Goal: Task Accomplishment & Management: Complete application form

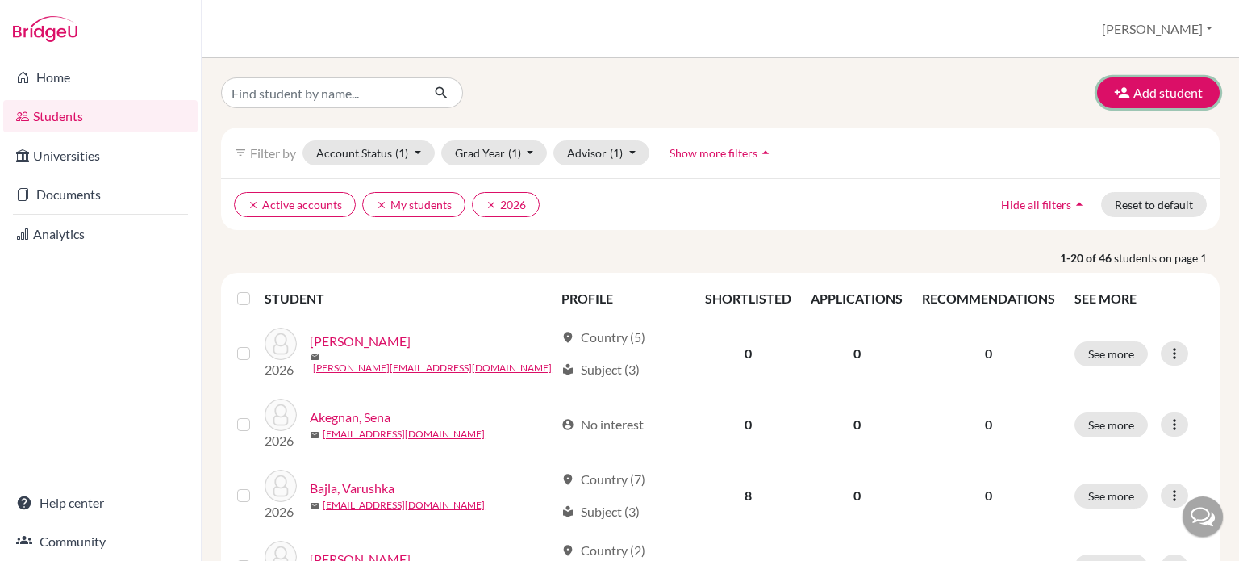
click at [1146, 79] on button "Add student" at bounding box center [1158, 92] width 123 height 31
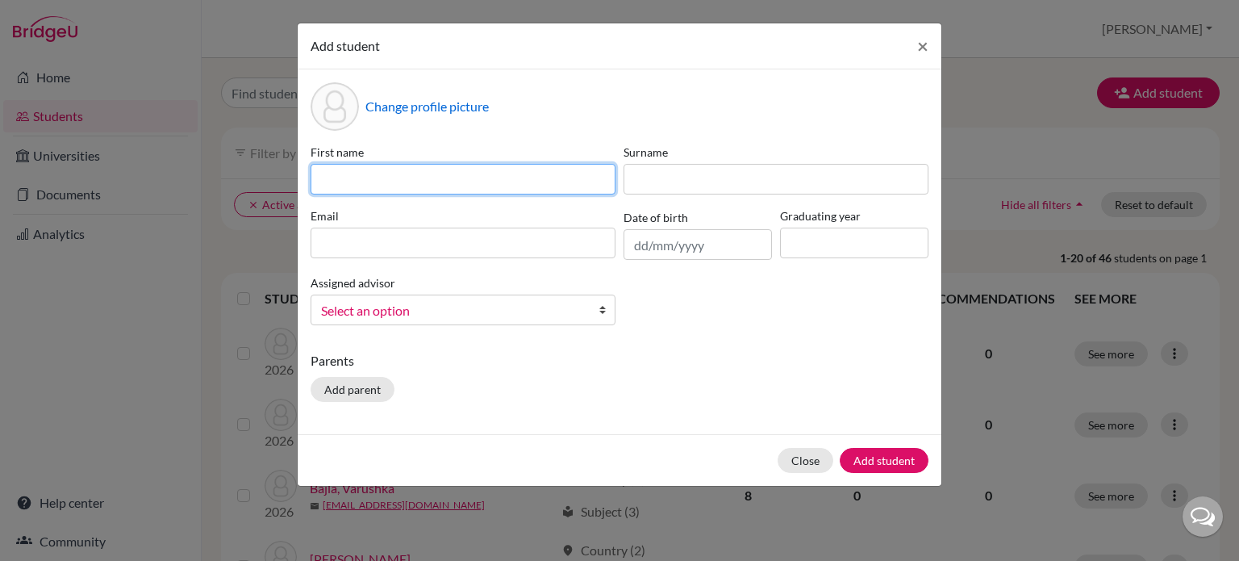
click at [515, 169] on input at bounding box center [463, 179] width 305 height 31
type input "Neela"
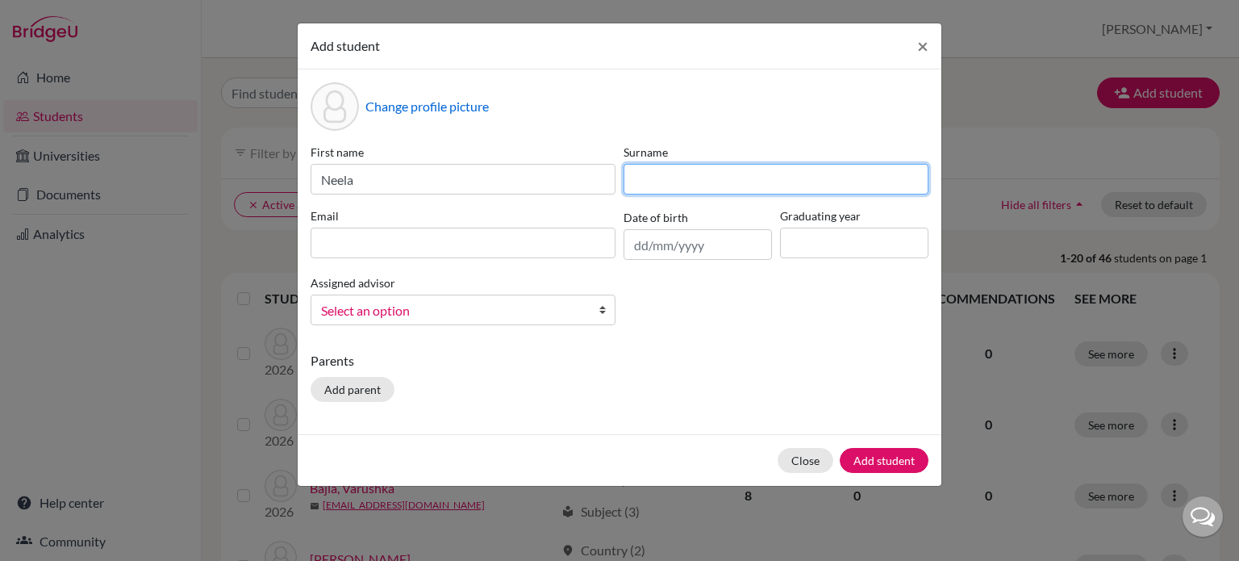
click at [800, 178] on input at bounding box center [776, 179] width 305 height 31
type input "[PERSON_NAME]"
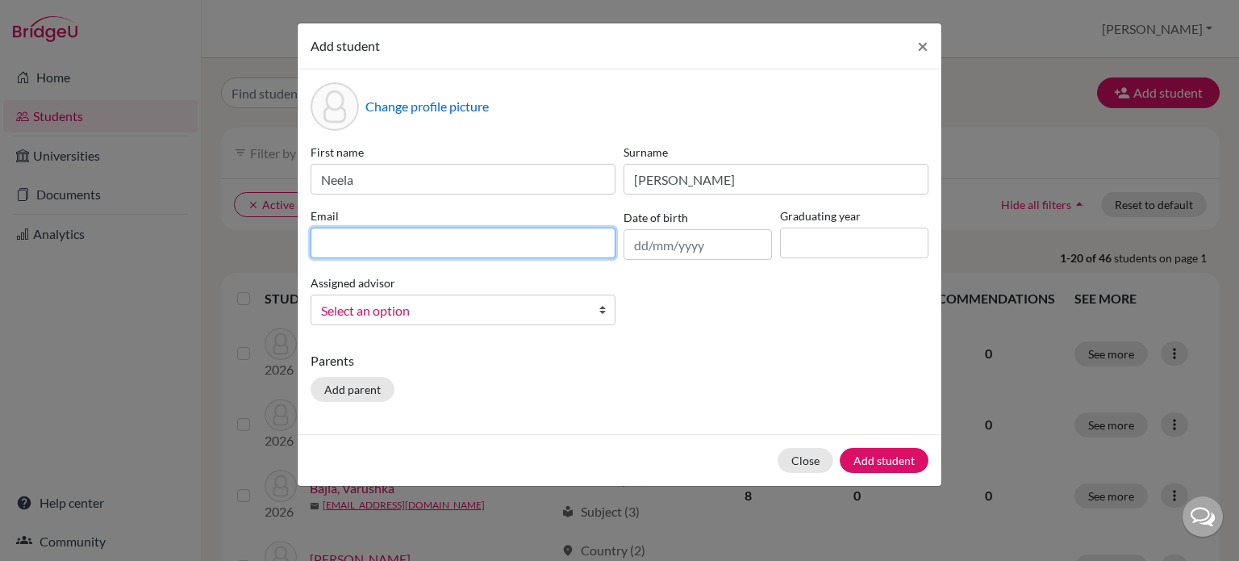
click at [561, 242] on input at bounding box center [463, 243] width 305 height 31
type input "[EMAIL_ADDRESS][DOMAIN_NAME]"
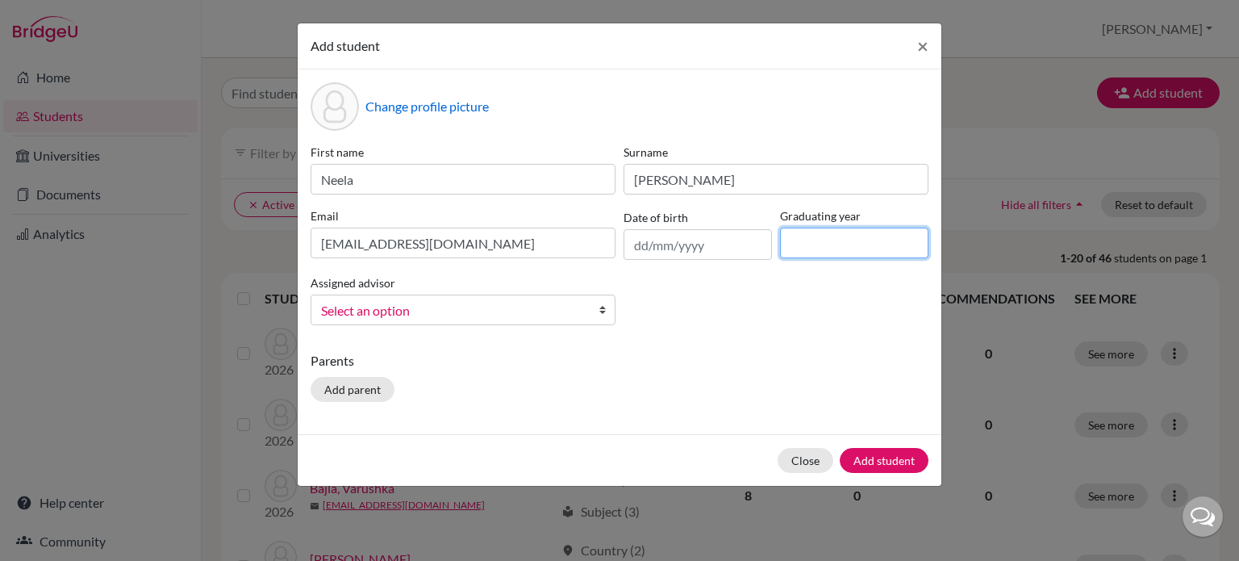
click at [817, 248] on input at bounding box center [854, 243] width 148 height 31
type input "2025"
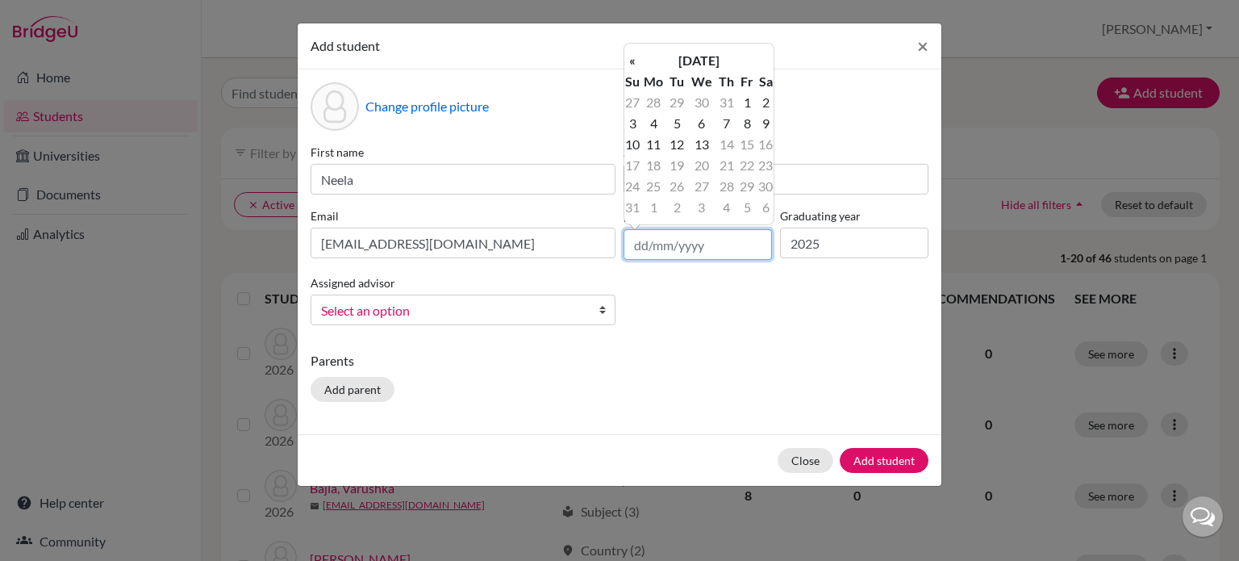
click at [643, 248] on input "text" at bounding box center [698, 244] width 148 height 31
type input "[DATE]"
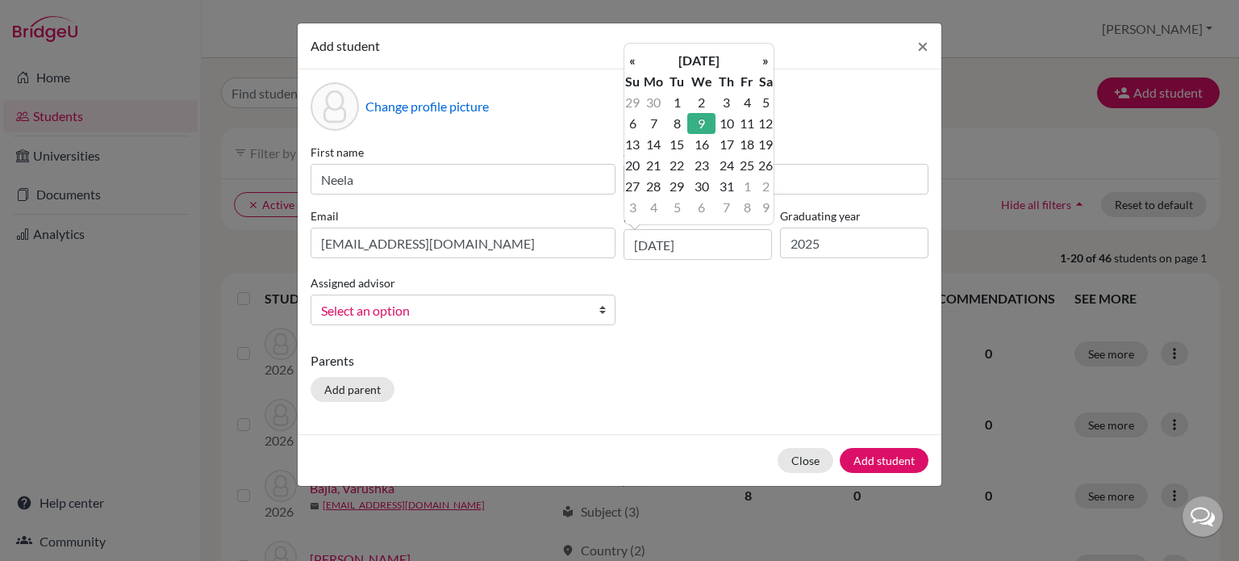
click at [599, 312] on b at bounding box center [607, 309] width 16 height 29
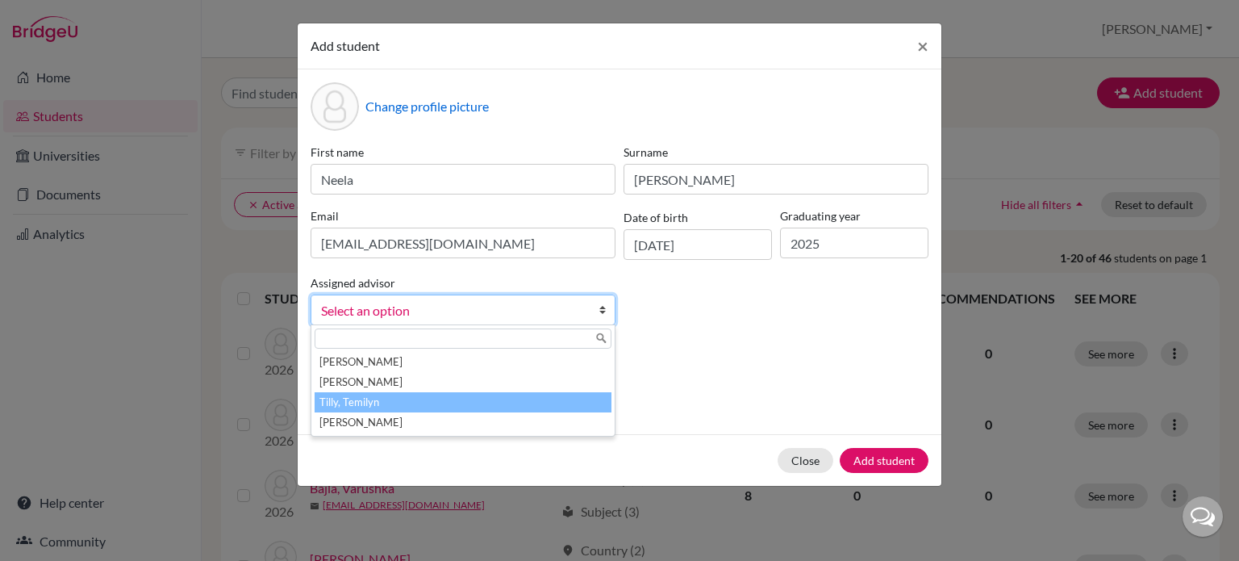
click at [473, 409] on li "Tilly, Temilyn" at bounding box center [463, 402] width 297 height 20
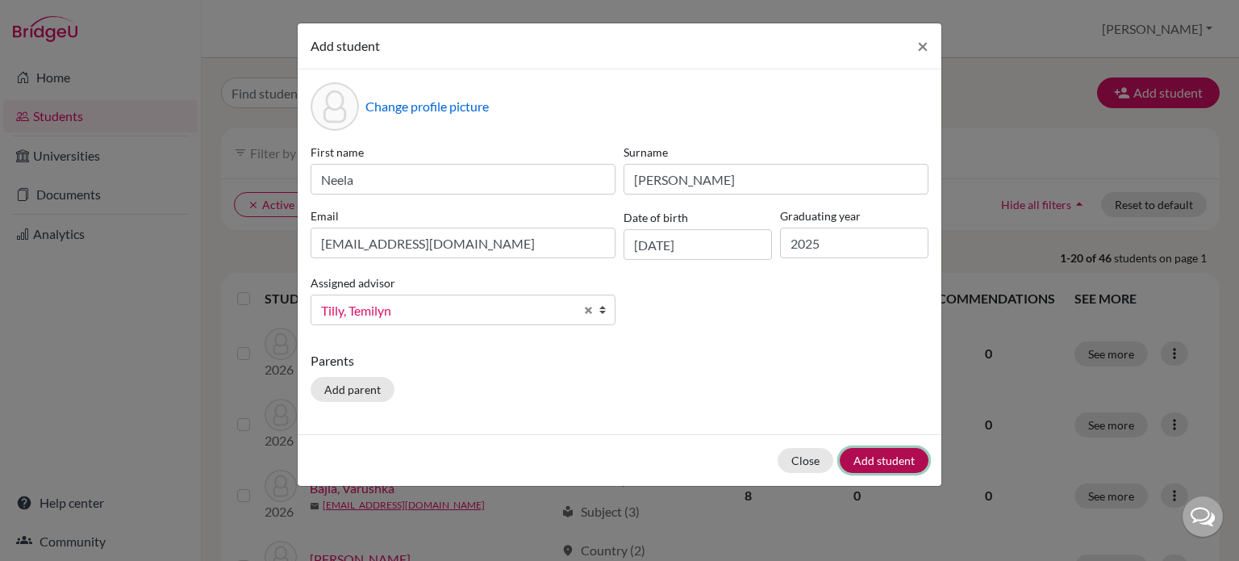
click at [863, 458] on button "Add student" at bounding box center [884, 460] width 89 height 25
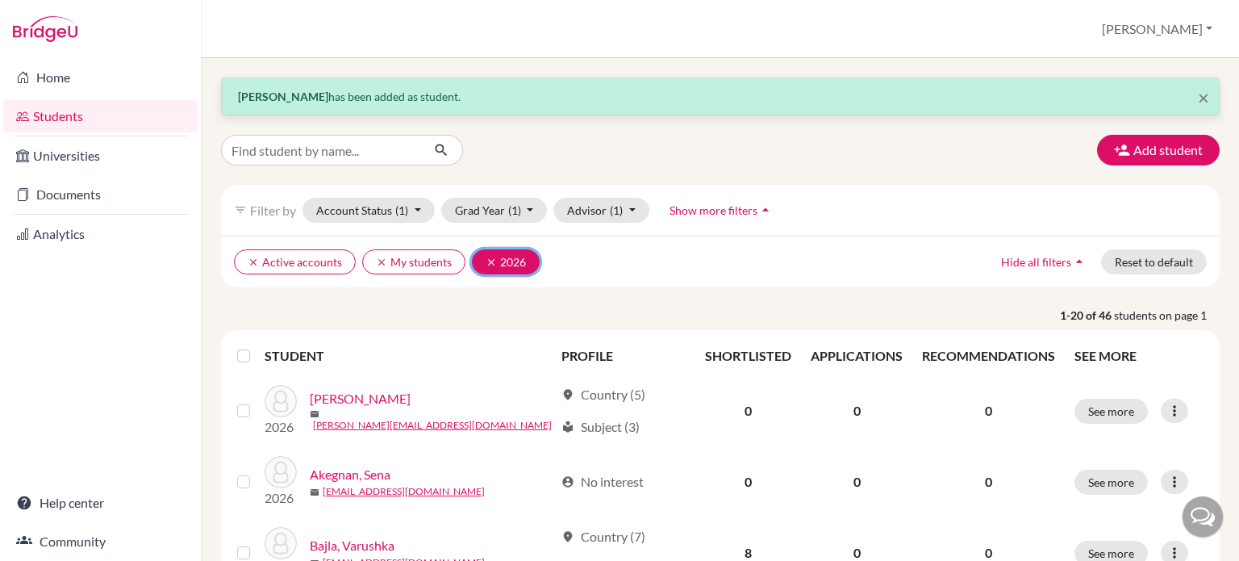
click at [491, 260] on icon "clear" at bounding box center [491, 262] width 11 height 11
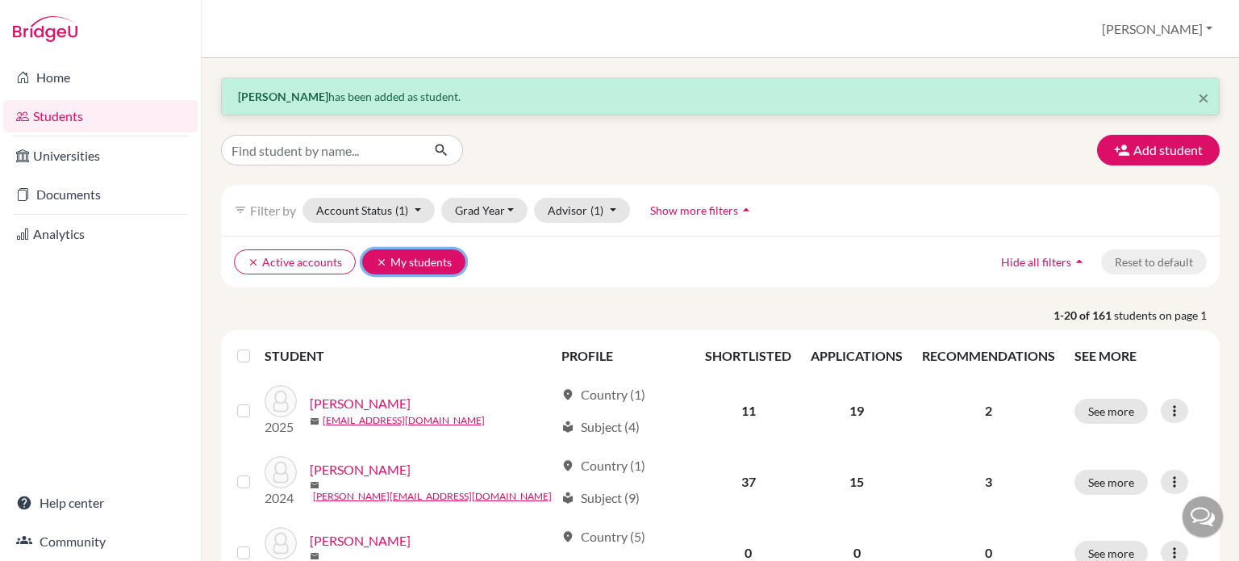
click at [377, 257] on icon "clear" at bounding box center [381, 262] width 11 height 11
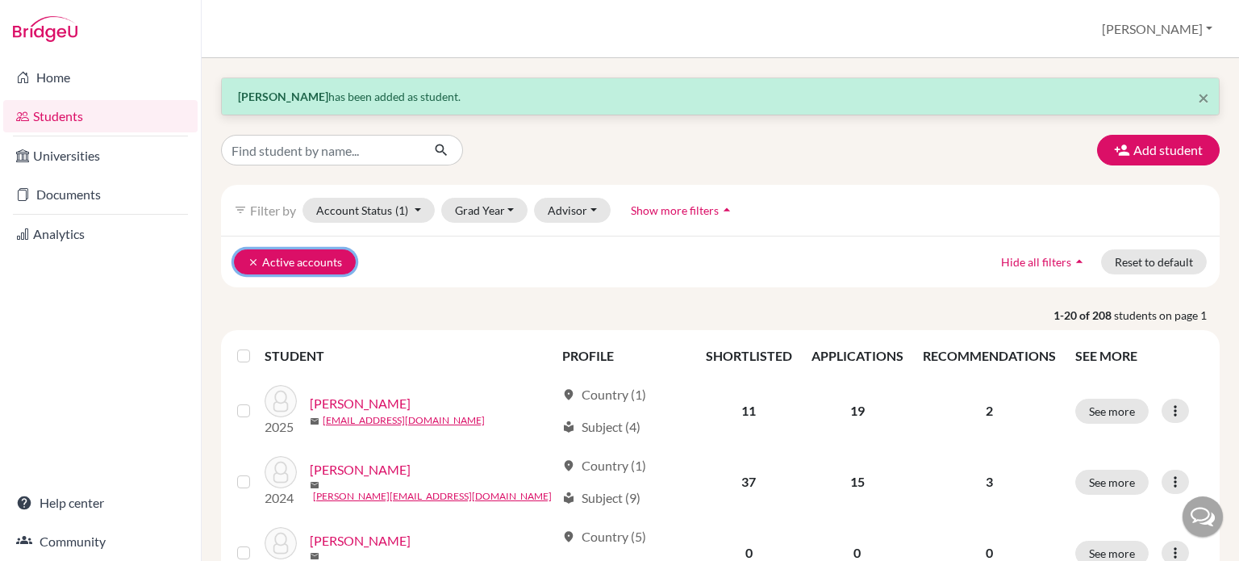
click at [252, 257] on icon "clear" at bounding box center [253, 262] width 11 height 11
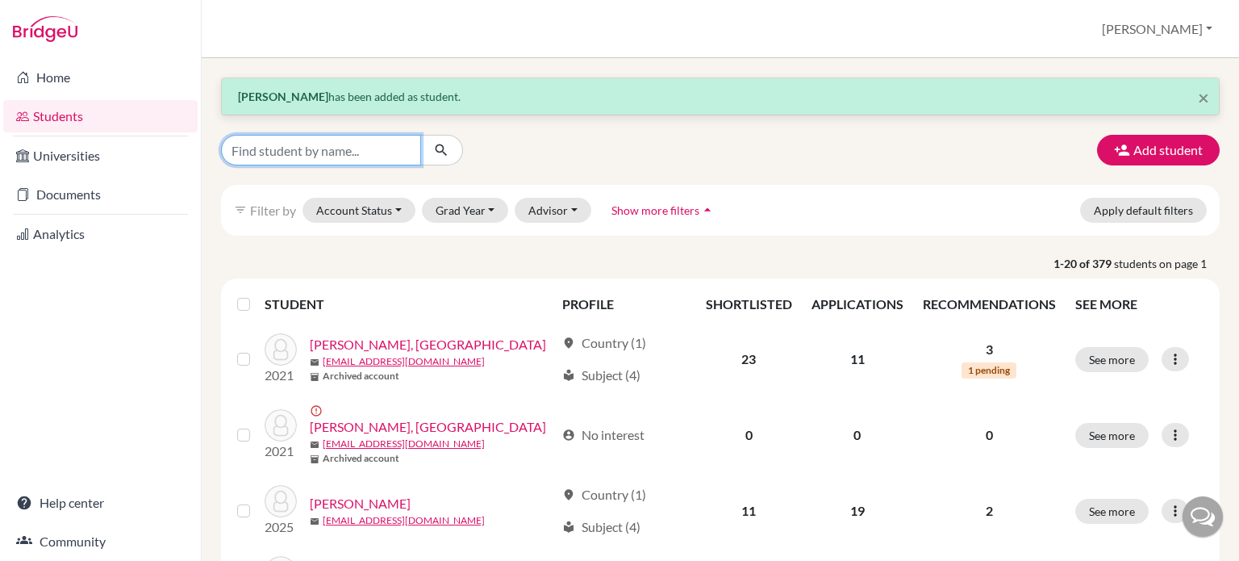
click at [337, 152] on input "Find student by name..." at bounding box center [321, 150] width 200 height 31
type input "b"
type input "neela"
click button "submit" at bounding box center [441, 150] width 43 height 31
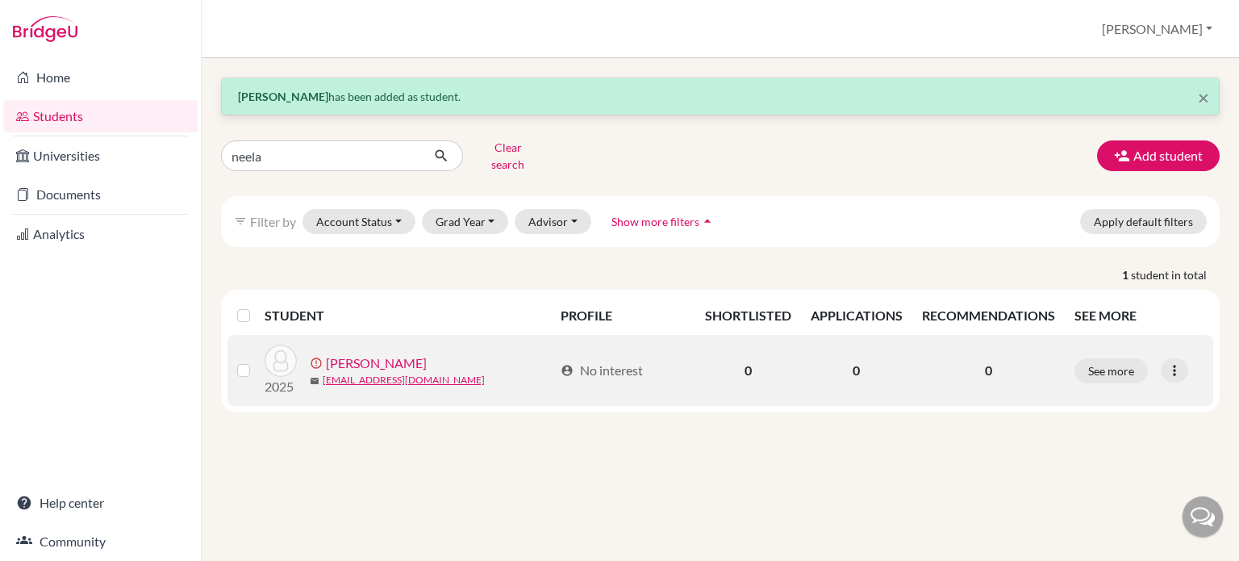
click at [365, 353] on link "[PERSON_NAME]" at bounding box center [376, 362] width 101 height 19
